Goal: Task Accomplishment & Management: Use online tool/utility

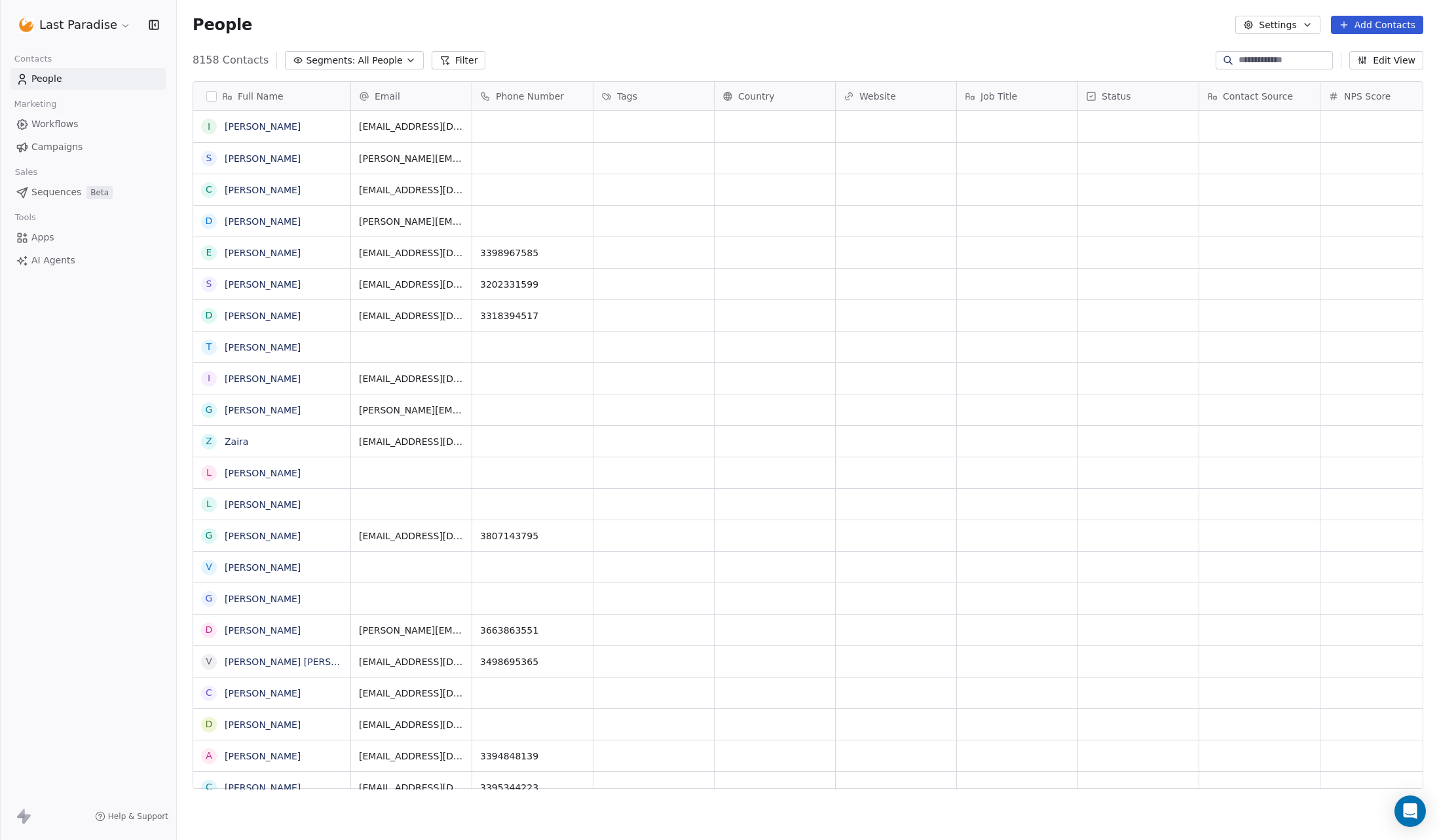
scroll to position [739, 1262]
click at [99, 25] on html "Last Paradise Contacts People Marketing Workflows Campaigns Sales Sequences Bet…" at bounding box center [719, 420] width 1439 height 840
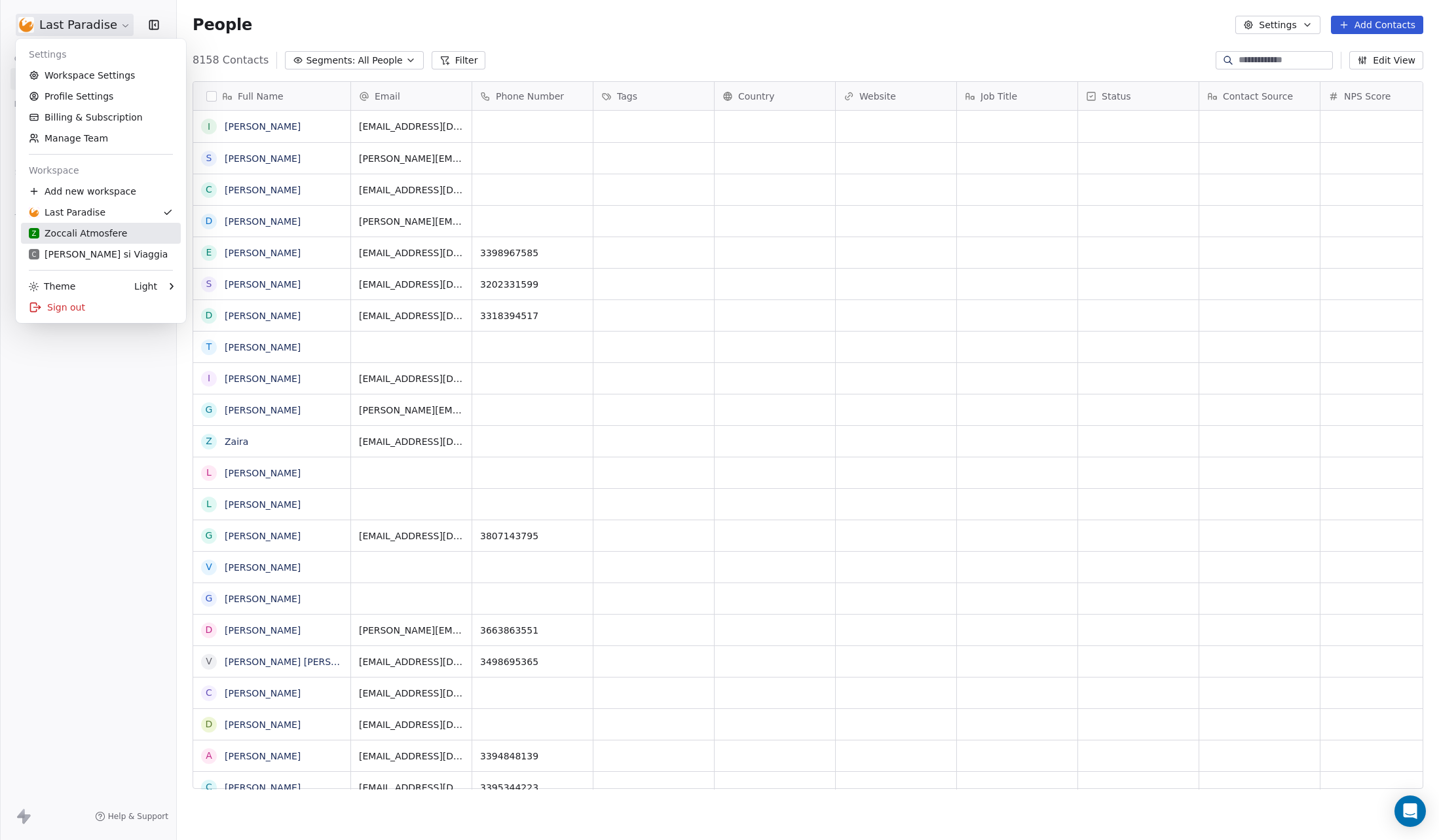
click at [112, 230] on div "Z Zoccali Atmosfere" at bounding box center [78, 233] width 99 height 13
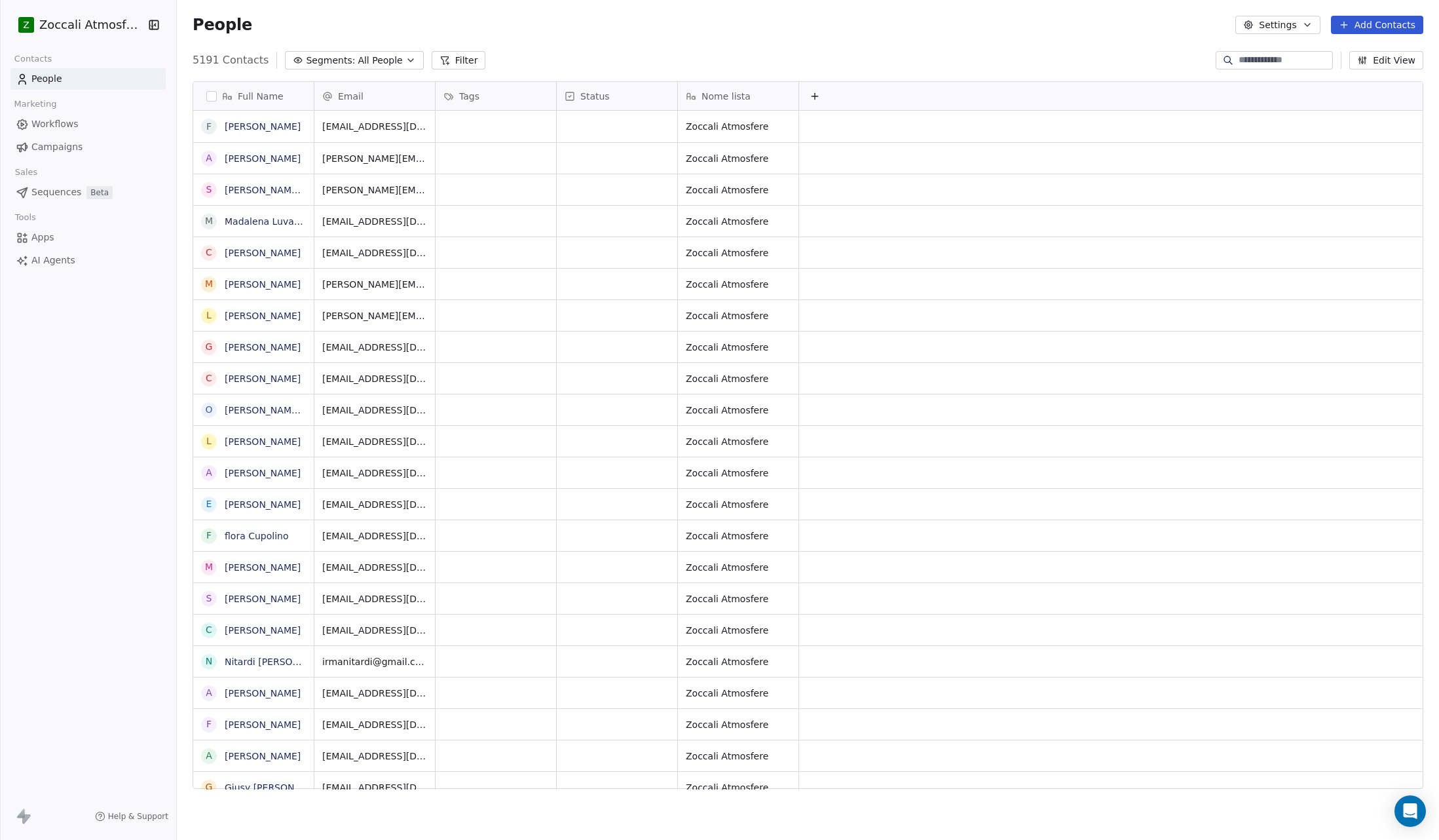
scroll to position [739, 1262]
click at [80, 141] on link "Campaigns" at bounding box center [88, 147] width 156 height 22
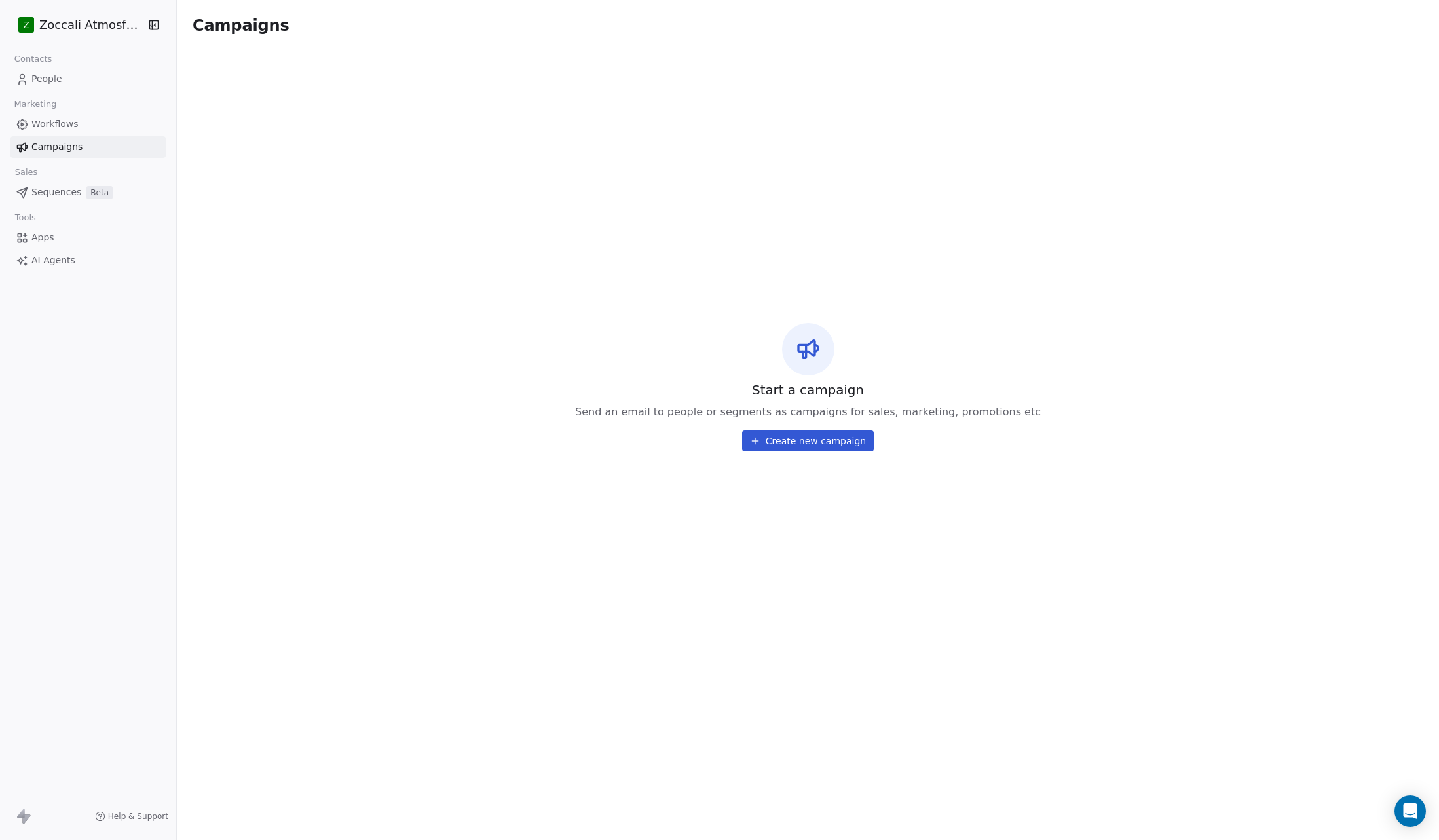
click at [77, 129] on link "Workflows" at bounding box center [88, 124] width 156 height 22
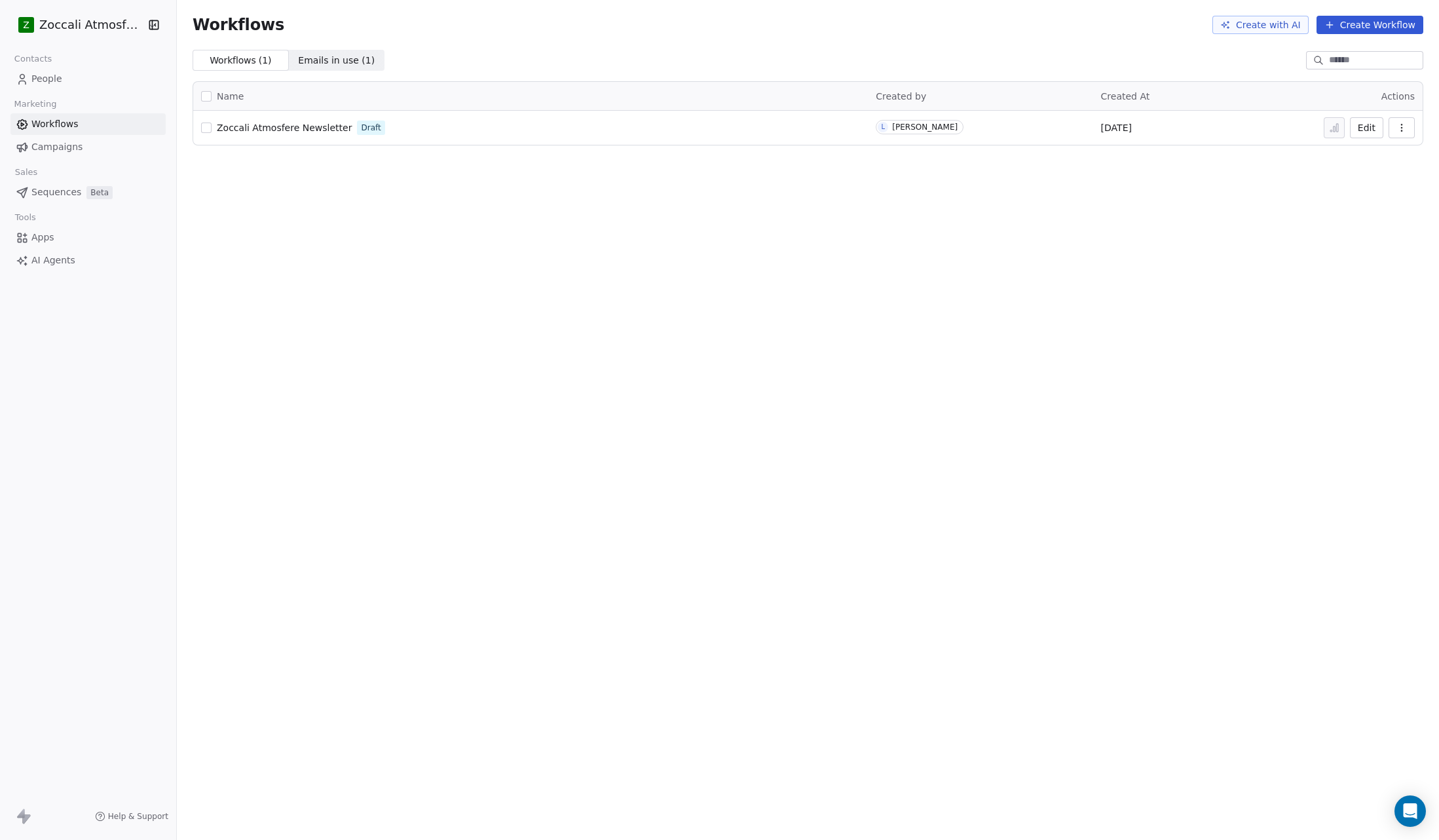
click at [142, 24] on button "button" at bounding box center [151, 25] width 18 height 13
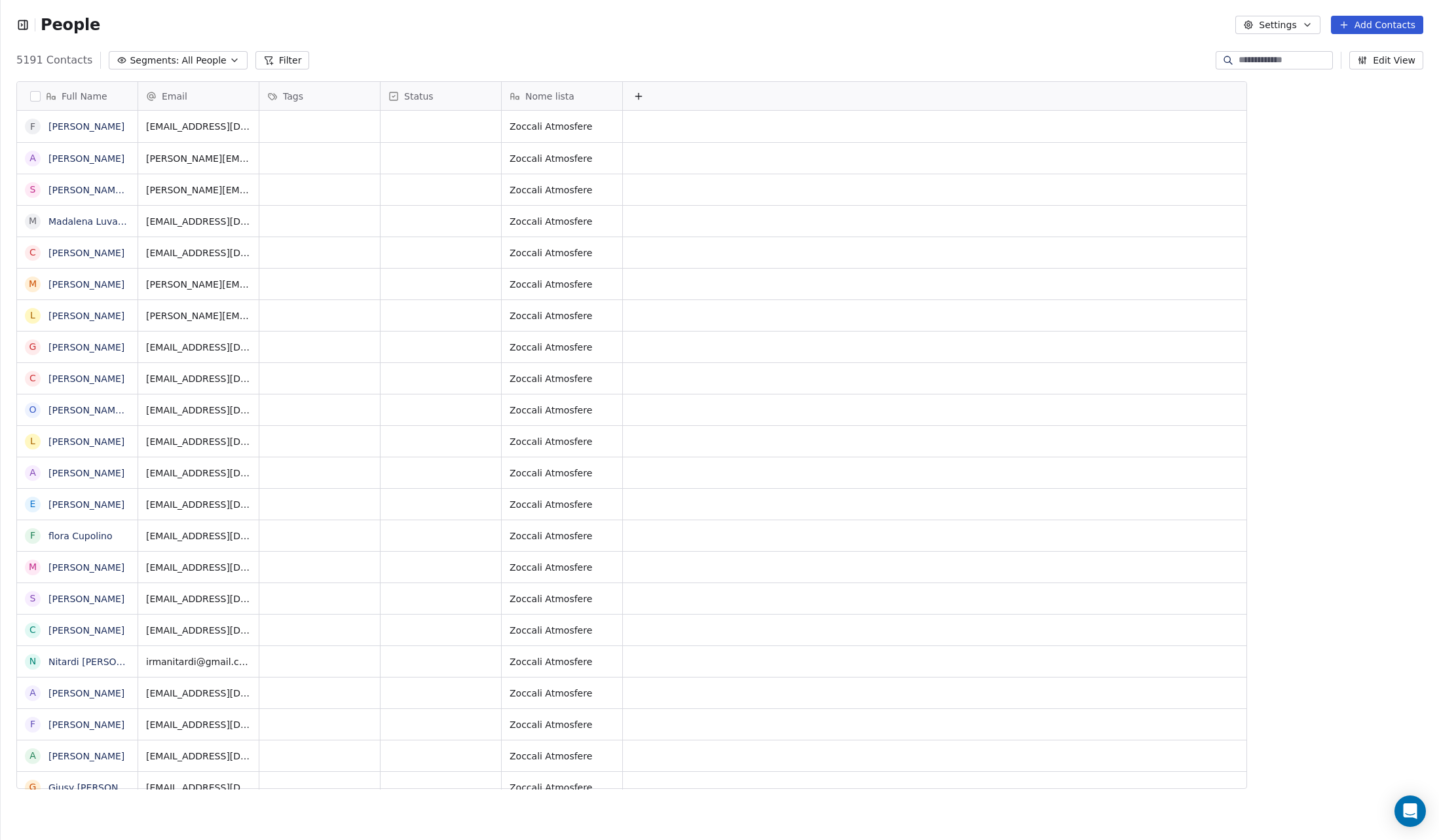
scroll to position [739, 1438]
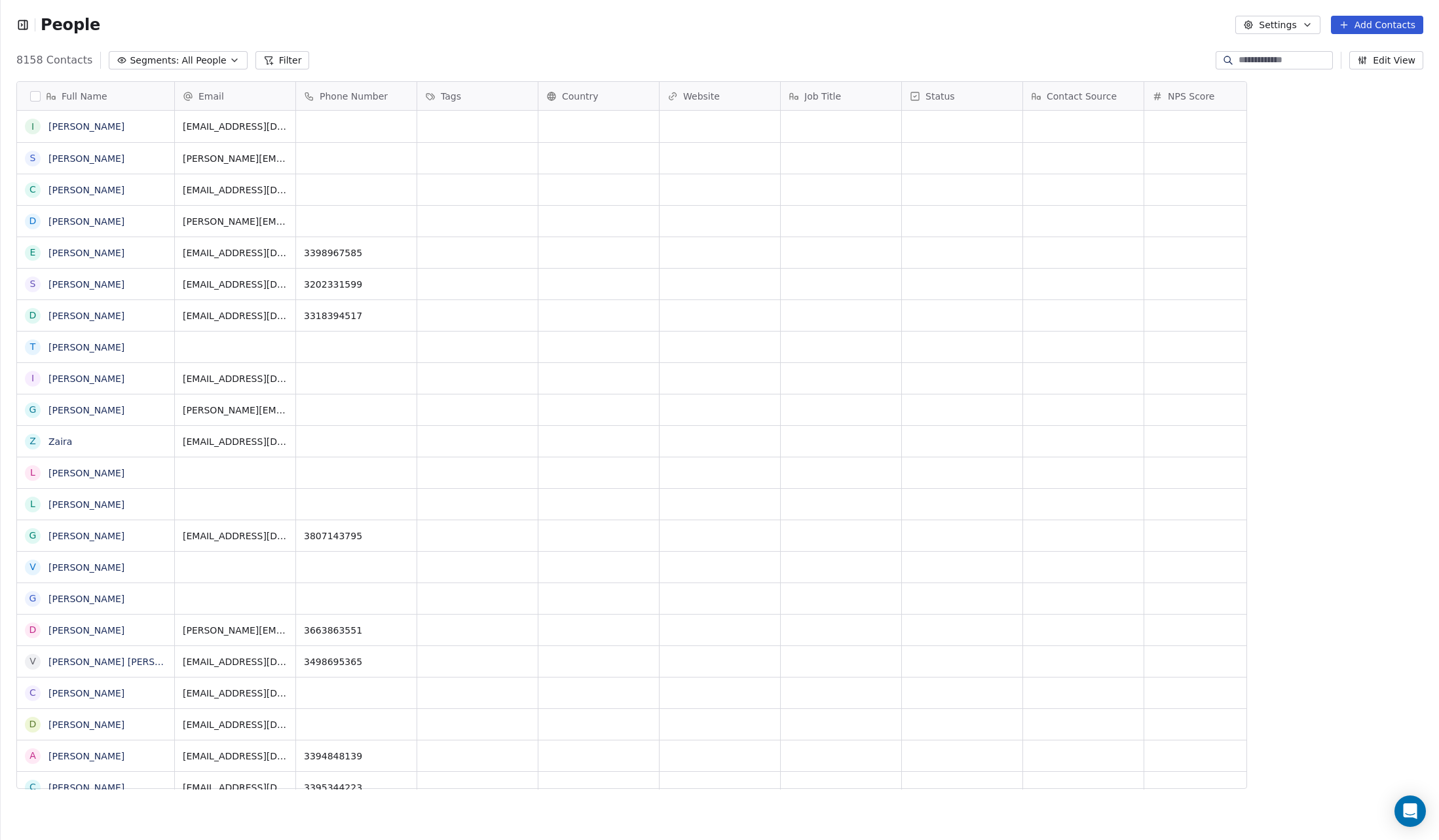
scroll to position [1, 1]
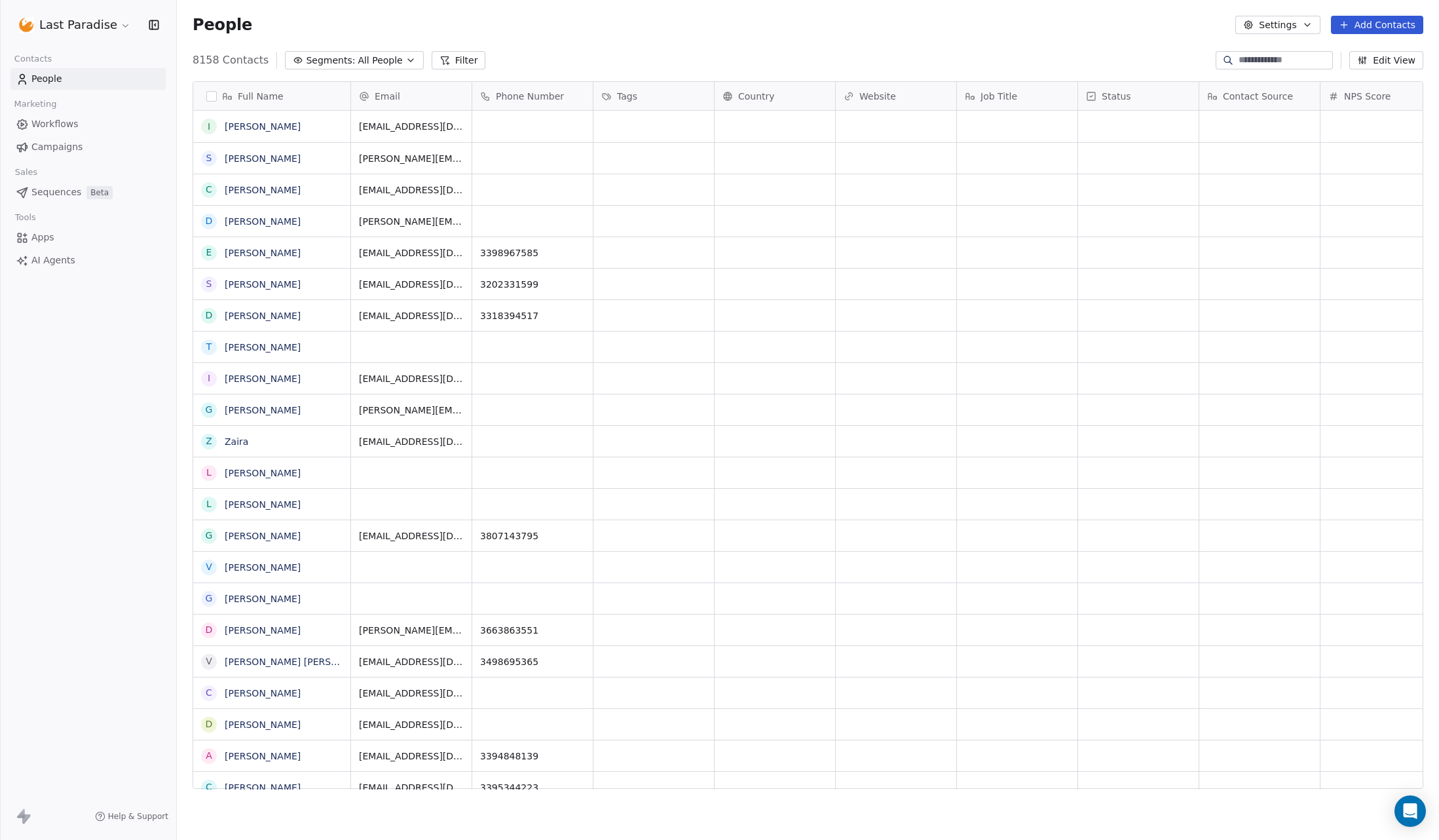
scroll to position [739, 1262]
click at [118, 24] on html "Last Paradise Contacts People Marketing Workflows Campaigns Sales Sequences Bet…" at bounding box center [719, 420] width 1439 height 840
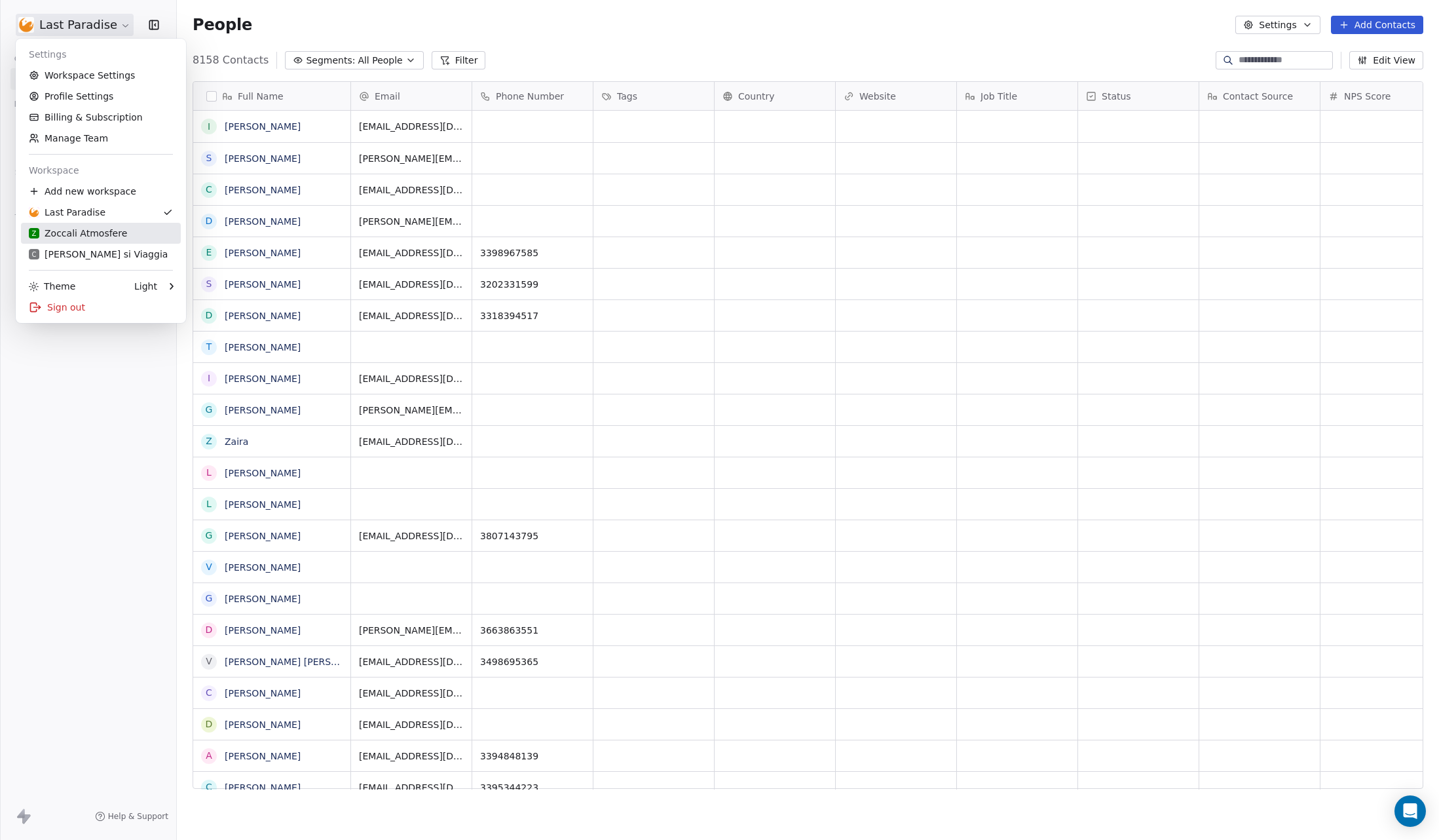
click at [108, 238] on div "Z Zoccali Atmosfere" at bounding box center [78, 233] width 99 height 13
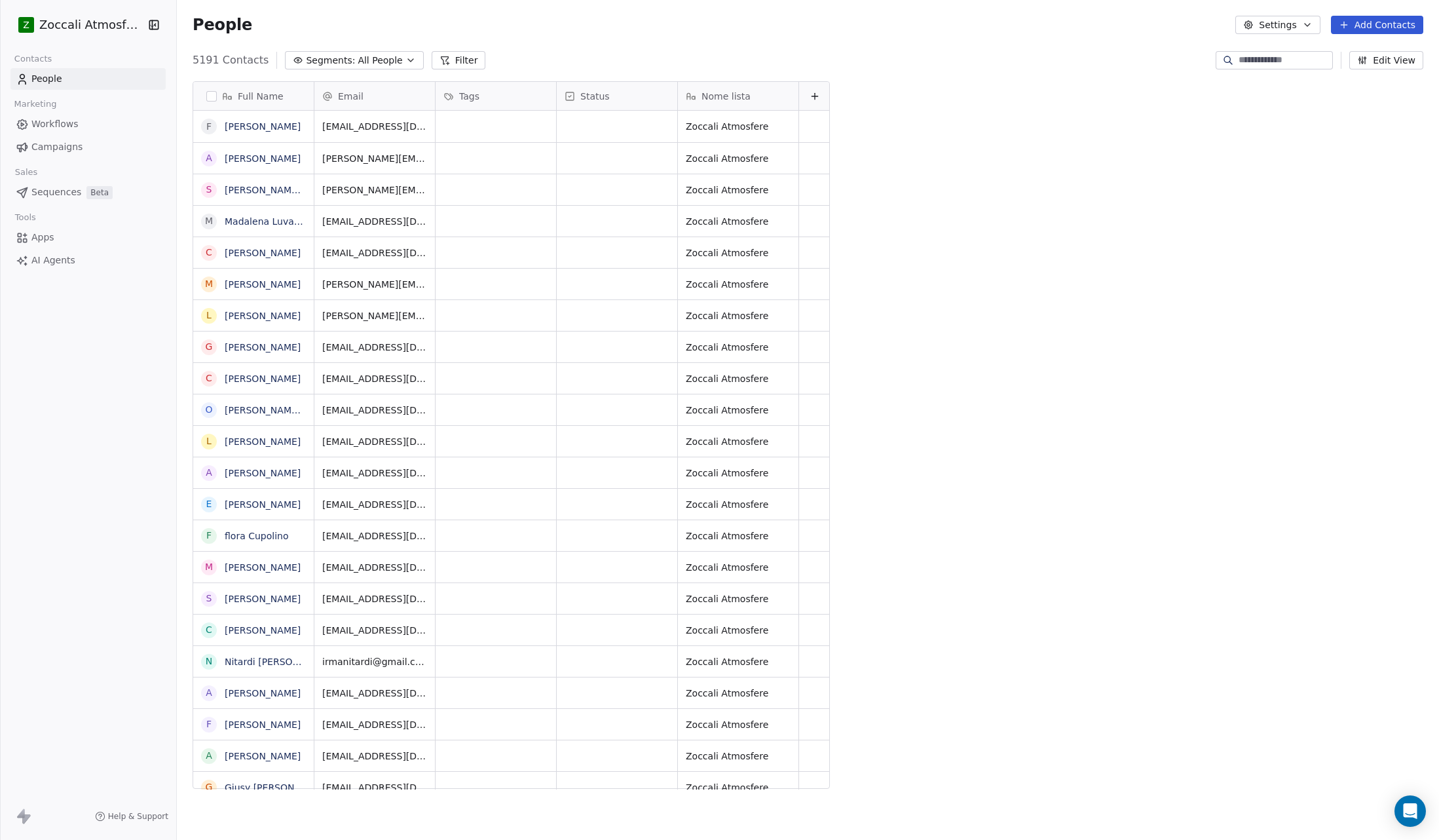
scroll to position [739, 1262]
click at [68, 123] on span "Workflows" at bounding box center [55, 125] width 47 height 14
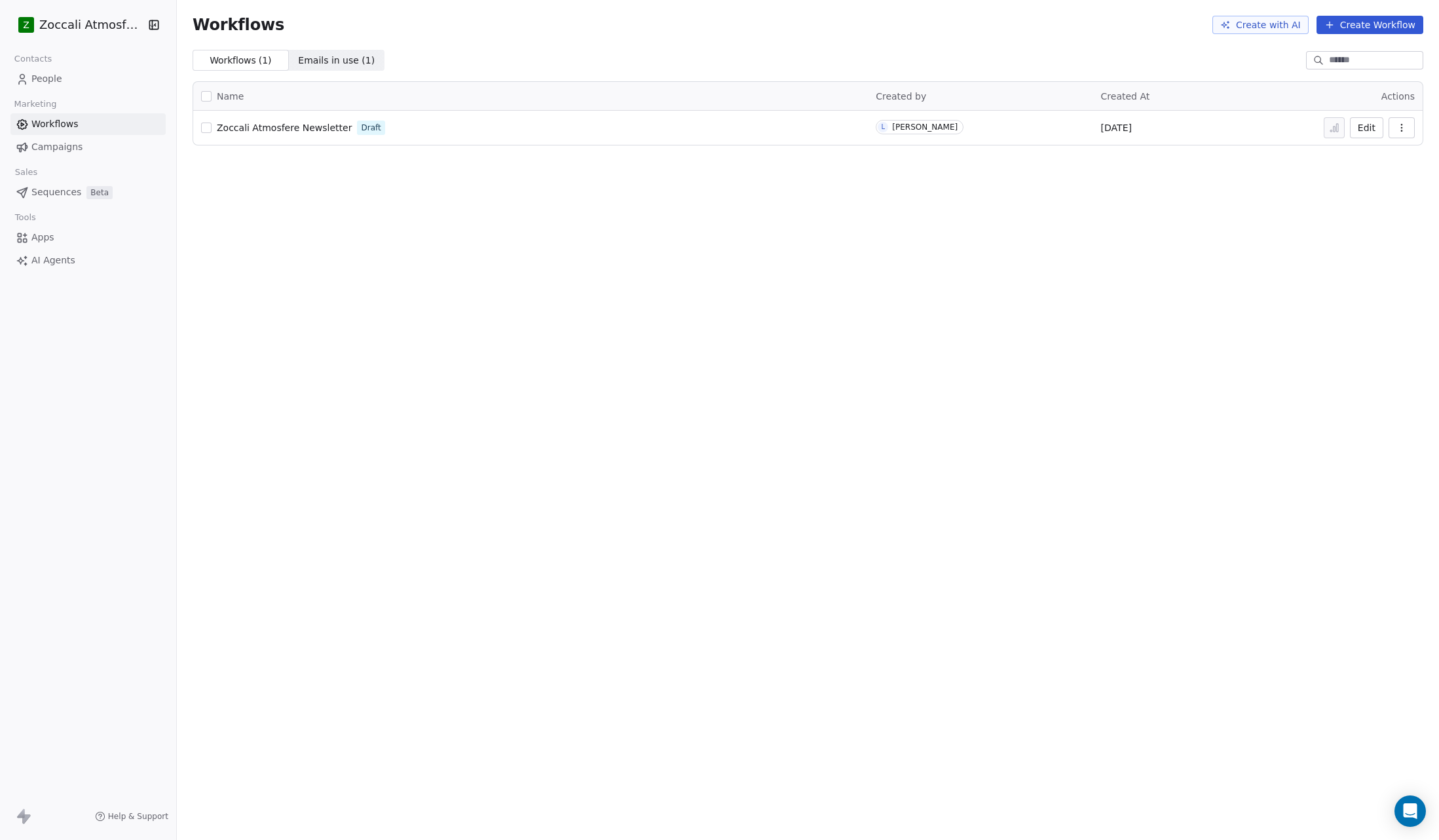
click at [765, 351] on div "Workflows Create with AI Create Workflow Workflows ( 1 ) Workflows ( 1 ) Emails…" at bounding box center [808, 420] width 1262 height 840
